Goal: Task Accomplishment & Management: Use online tool/utility

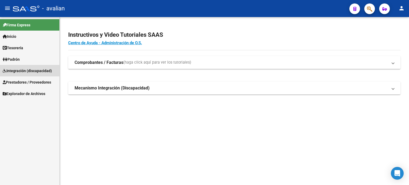
click at [20, 70] on span "Integración (discapacidad)" at bounding box center [27, 71] width 49 height 6
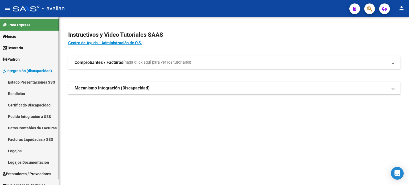
click at [15, 59] on span "Padrón" at bounding box center [11, 59] width 17 height 6
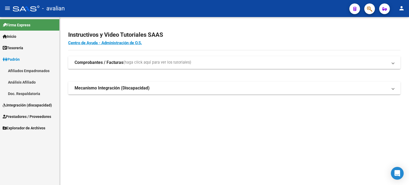
click at [15, 59] on span "Padrón" at bounding box center [11, 59] width 17 height 6
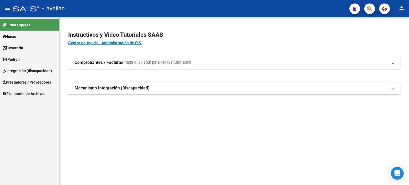
click at [19, 71] on span "Integración (discapacidad)" at bounding box center [27, 71] width 49 height 6
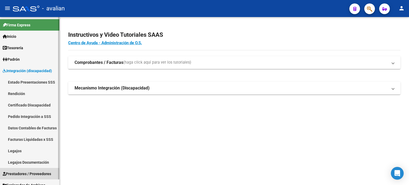
click at [17, 171] on span "Prestadores / Proveedores" at bounding box center [27, 174] width 48 height 6
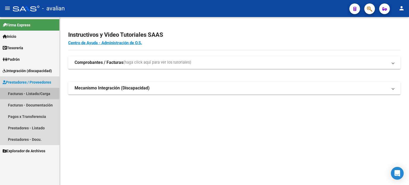
click at [23, 93] on link "Facturas - Listado/Carga" at bounding box center [29, 93] width 59 height 11
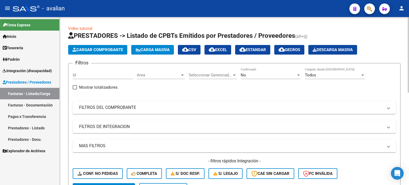
scroll to position [65, 0]
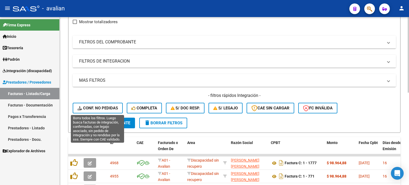
click at [110, 104] on button "Conf. no pedidas" at bounding box center [98, 108] width 50 height 11
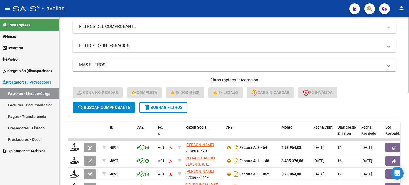
click at [159, 109] on button "delete Borrar Filtros" at bounding box center [163, 107] width 48 height 11
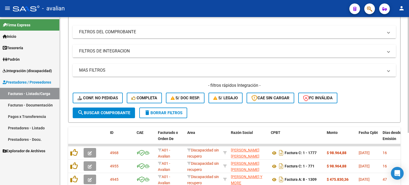
scroll to position [81, 0]
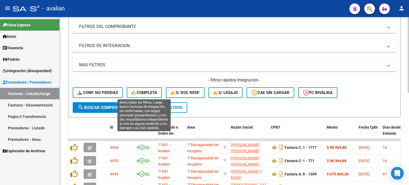
click at [152, 94] on button "Completa" at bounding box center [144, 92] width 35 height 11
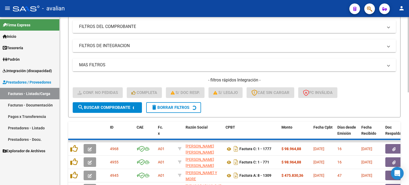
scroll to position [77, 0]
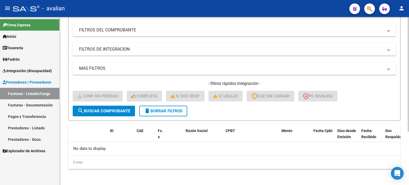
click at [154, 109] on span "delete Borrar Filtros" at bounding box center [163, 111] width 38 height 5
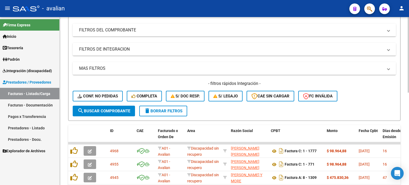
click at [148, 110] on mat-icon "delete" at bounding box center [147, 111] width 6 height 6
